Goal: Task Accomplishment & Management: Complete application form

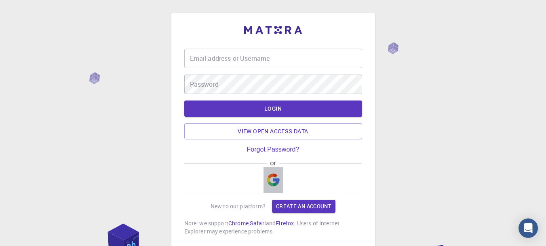
click at [275, 178] on img "button" at bounding box center [273, 179] width 13 height 13
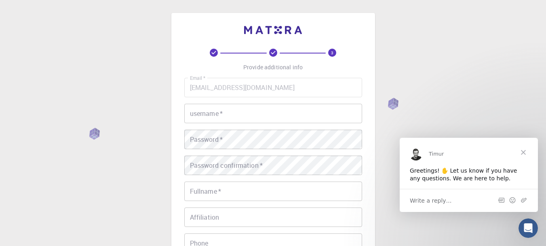
scroll to position [40, 0]
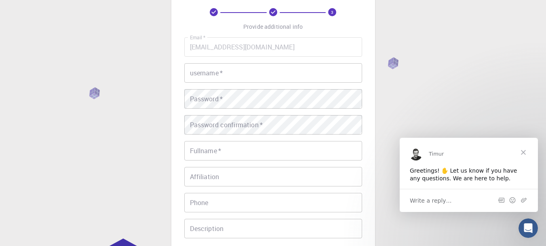
click at [228, 80] on input "username   *" at bounding box center [273, 72] width 178 height 19
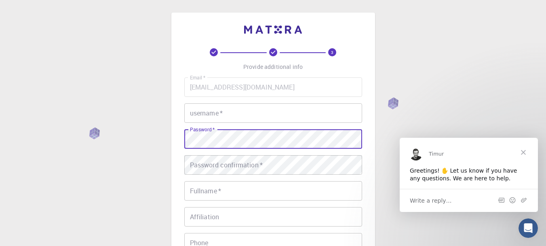
scroll to position [0, 0]
